Goal: Find specific page/section: Find specific page/section

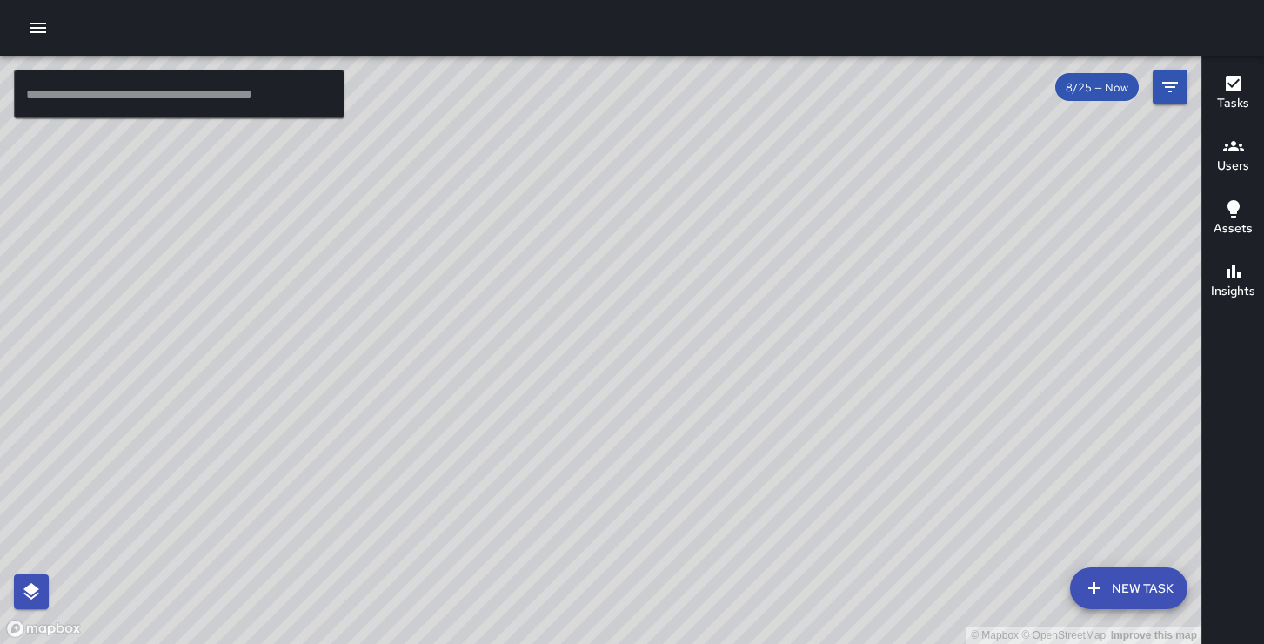
drag, startPoint x: 532, startPoint y: 474, endPoint x: 565, endPoint y: 399, distance: 81.8
click at [565, 399] on div "© Mapbox © OpenStreetMap Improve this map" at bounding box center [601, 350] width 1202 height 588
click at [690, 108] on div "© Mapbox © OpenStreetMap Improve this map" at bounding box center [601, 350] width 1202 height 588
click at [650, 63] on div "© Mapbox © OpenStreetMap Improve this map KW [PERSON_NAME] [STREET_ADDRESS][PER…" at bounding box center [601, 350] width 1202 height 588
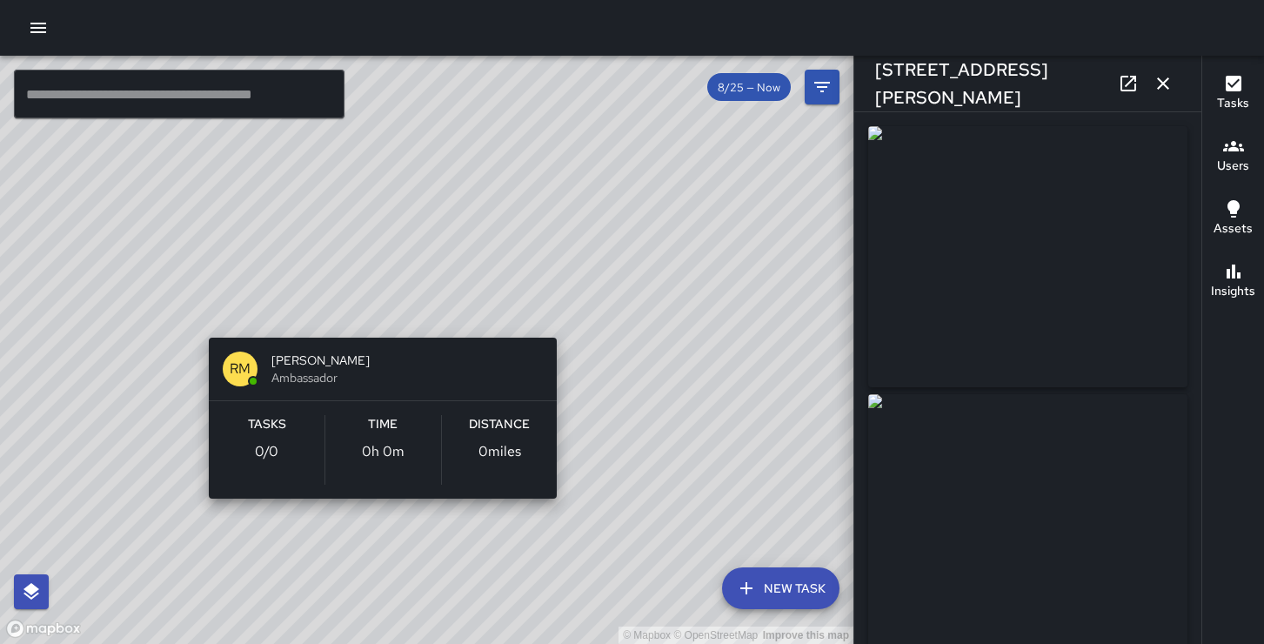
click at [379, 314] on div "© Mapbox © OpenStreetMap Improve this map RM [PERSON_NAME] Ambassador Tasks 0 /…" at bounding box center [427, 350] width 854 height 588
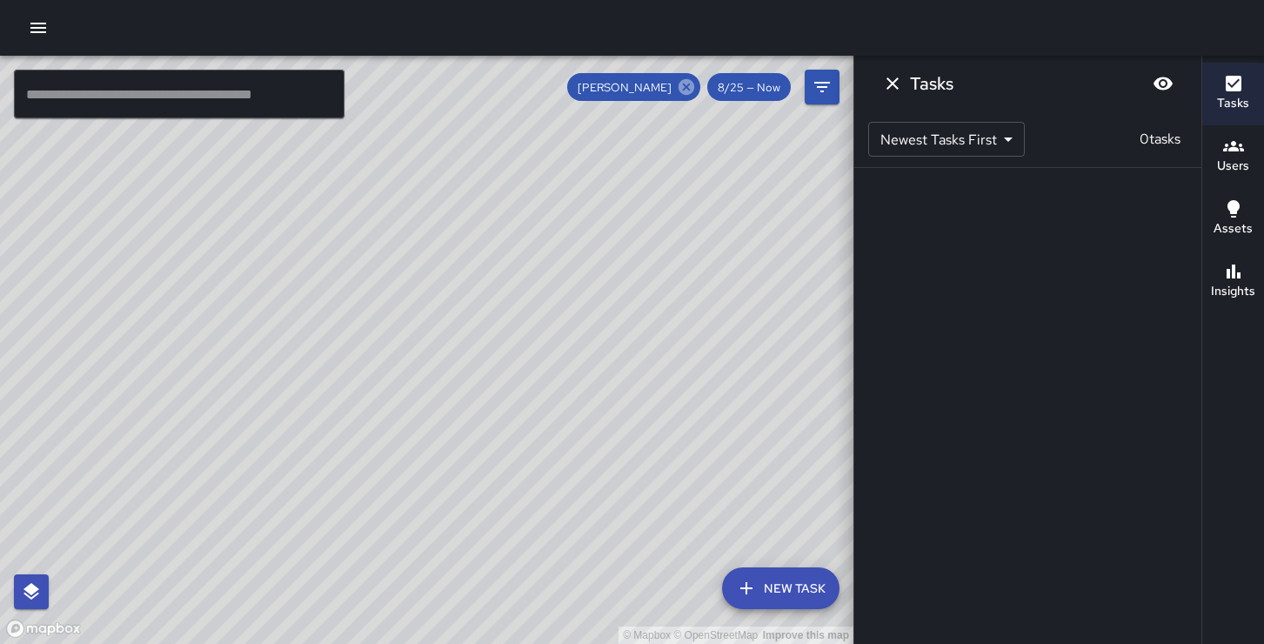
click at [684, 89] on icon at bounding box center [687, 87] width 16 height 16
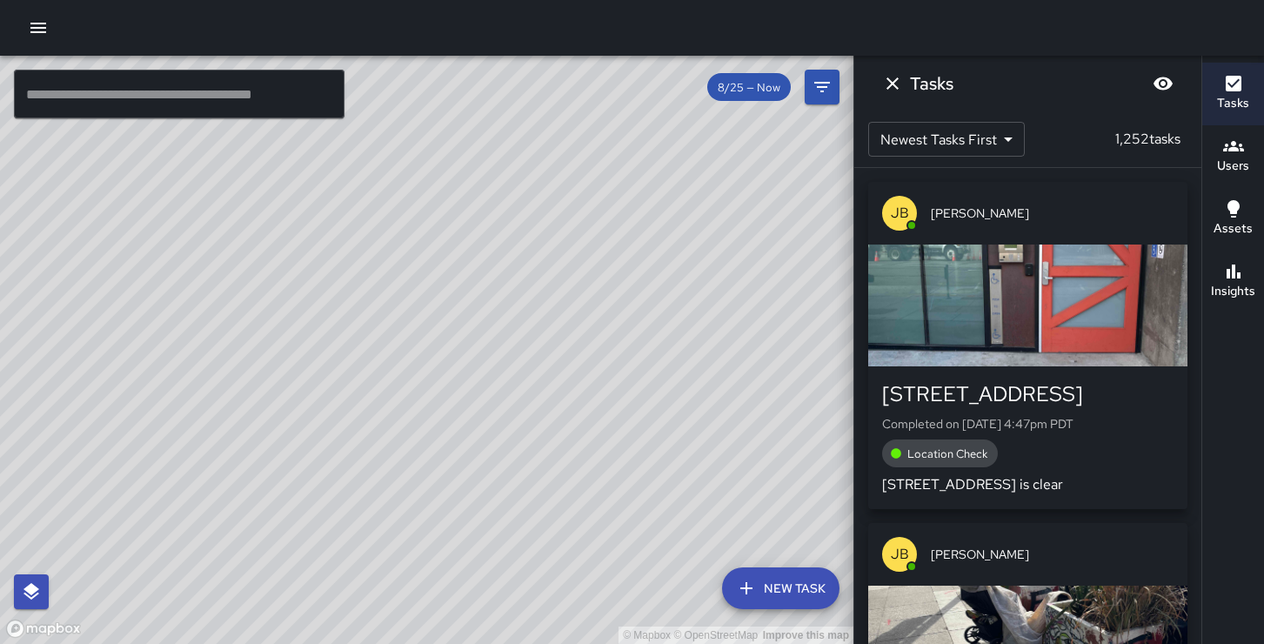
drag, startPoint x: 569, startPoint y: 498, endPoint x: 548, endPoint y: 380, distance: 119.3
click at [548, 380] on div "© Mapbox © OpenStreetMap Improve this map" at bounding box center [427, 350] width 854 height 588
click at [417, 263] on div "© Mapbox © OpenStreetMap Improve this map" at bounding box center [427, 350] width 854 height 588
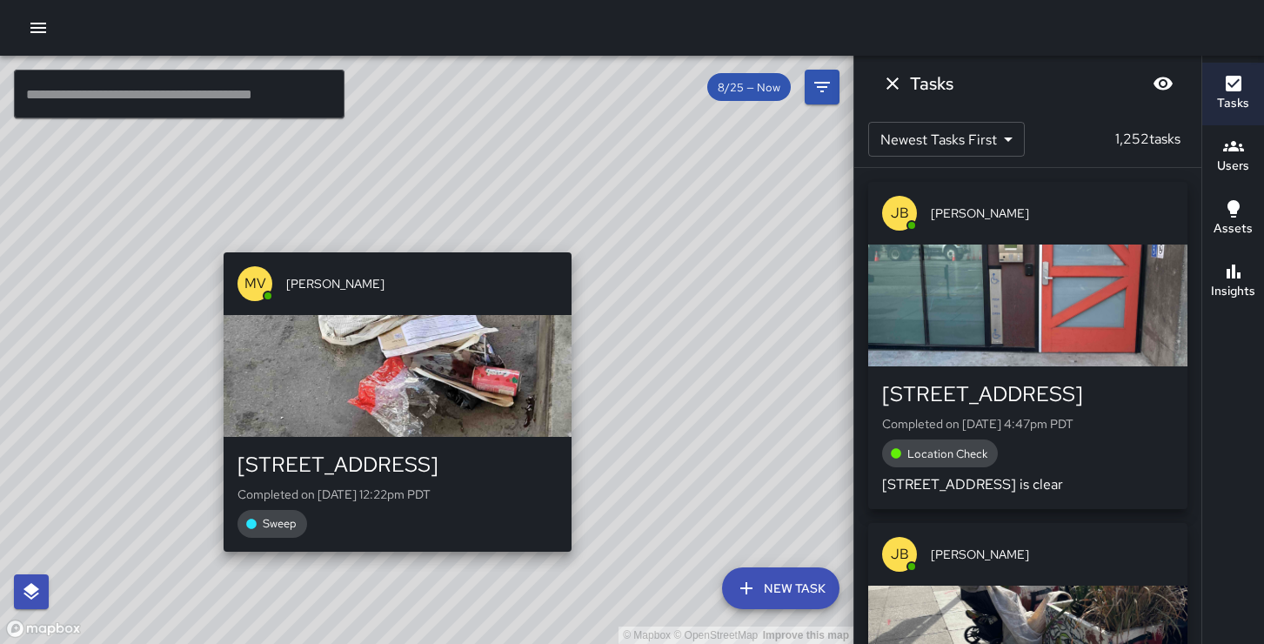
drag, startPoint x: 343, startPoint y: 480, endPoint x: 580, endPoint y: 241, distance: 336.6
click at [580, 241] on div "© Mapbox © OpenStreetMap Improve this map [PERSON_NAME][GEOGRAPHIC_DATA][STREET…" at bounding box center [427, 350] width 854 height 588
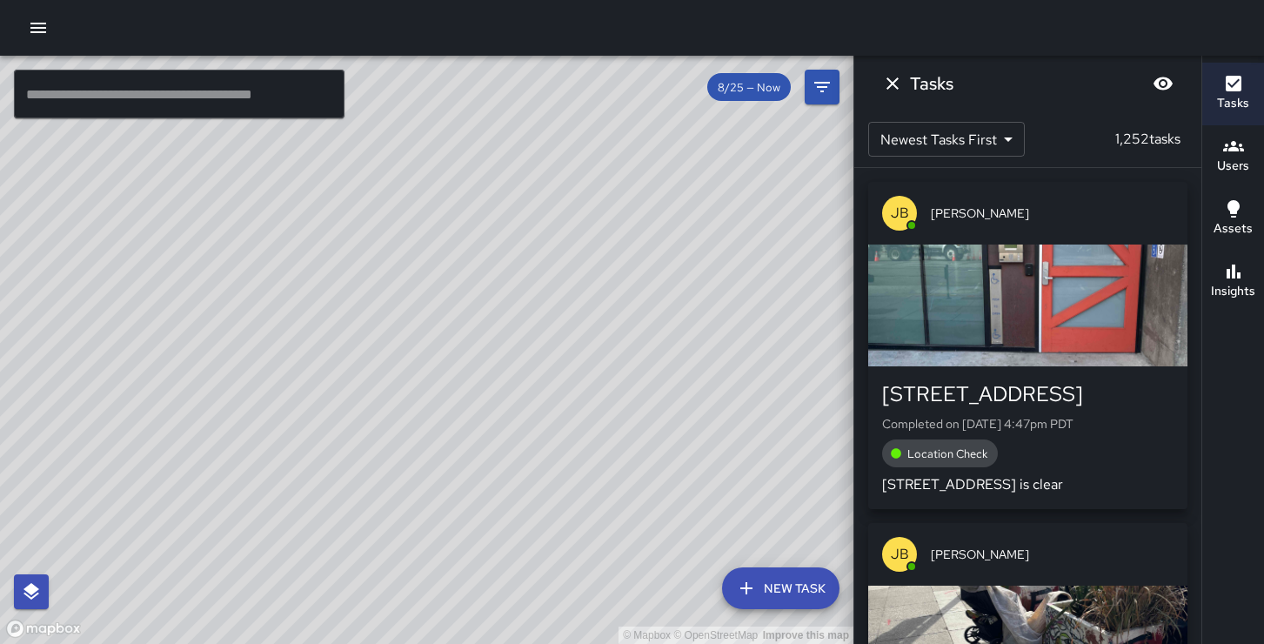
drag, startPoint x: 664, startPoint y: 175, endPoint x: 665, endPoint y: 357, distance: 181.9
click at [665, 357] on div "© Mapbox © OpenStreetMap Improve this map" at bounding box center [427, 350] width 854 height 588
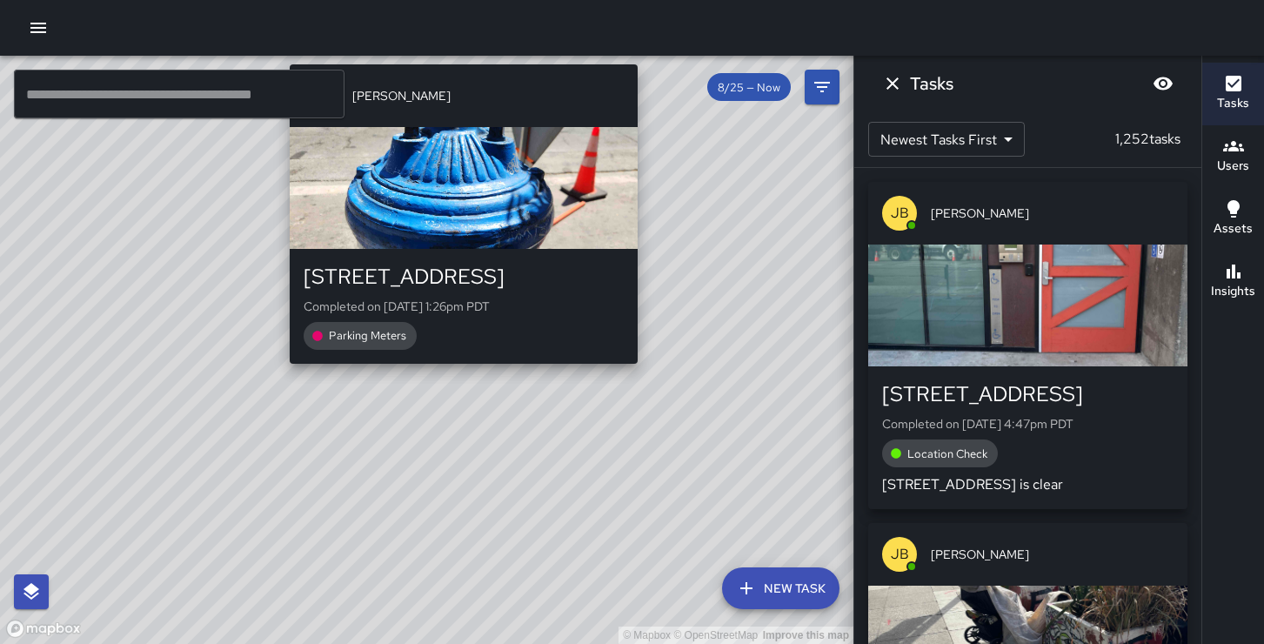
drag, startPoint x: 416, startPoint y: 473, endPoint x: 452, endPoint y: 369, distance: 110.6
click at [452, 369] on div "© Mapbox © OpenStreetMap Improve this map KT [PERSON_NAME] [STREET_ADDRESS][PER…" at bounding box center [427, 350] width 854 height 588
